Goal: Transaction & Acquisition: Purchase product/service

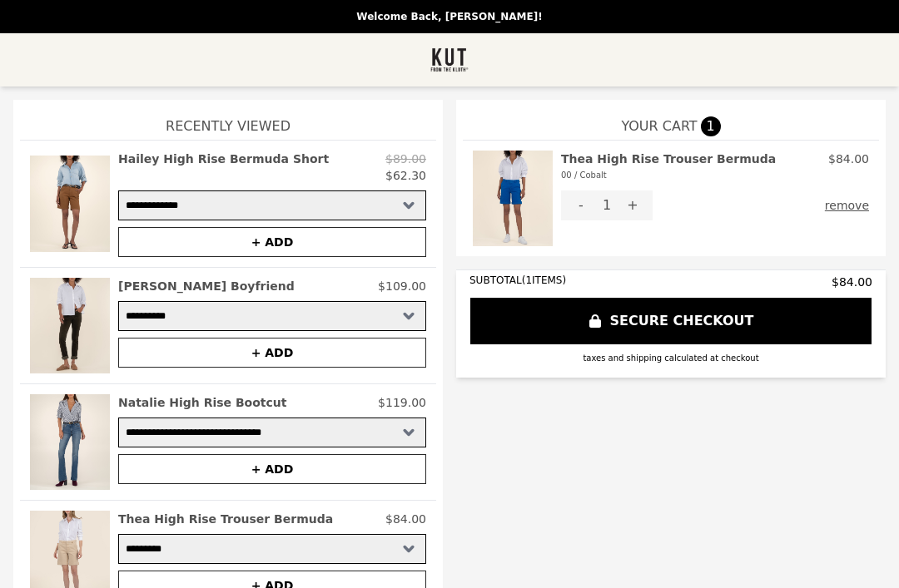
click at [434, 68] on img at bounding box center [449, 59] width 38 height 33
